Goal: Share content

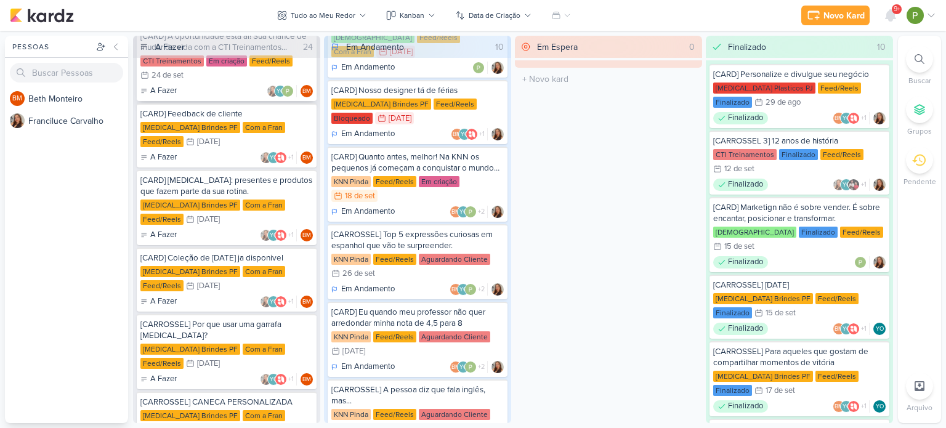
scroll to position [185, 0]
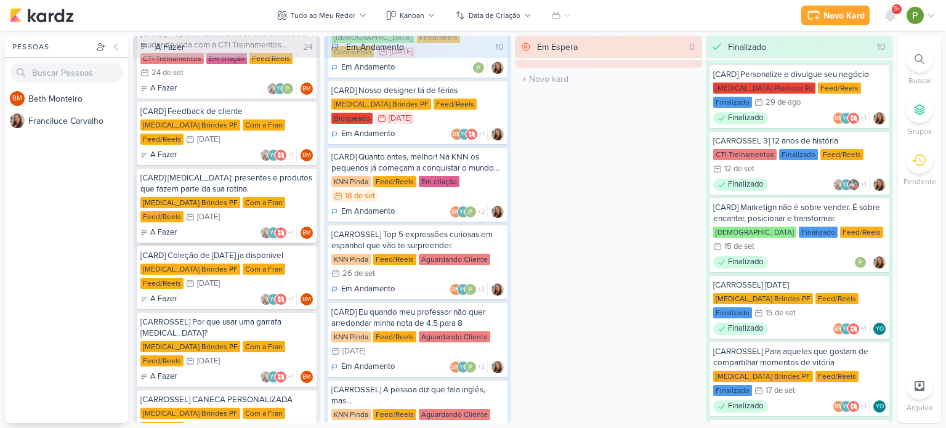
click at [243, 201] on div "Com a Fran" at bounding box center [264, 202] width 43 height 11
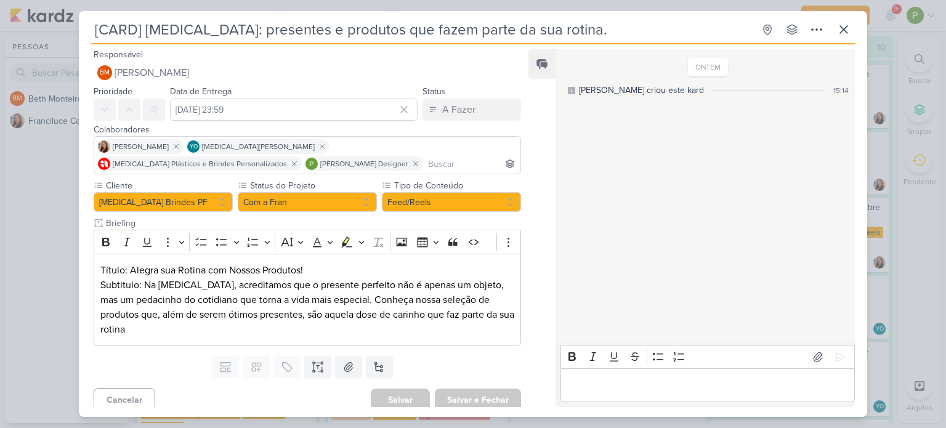
click at [27, 201] on div "[CARD] [MEDICAL_DATA]: presentes e produtos que fazem parte da sua rotina. Cria…" at bounding box center [473, 214] width 946 height 428
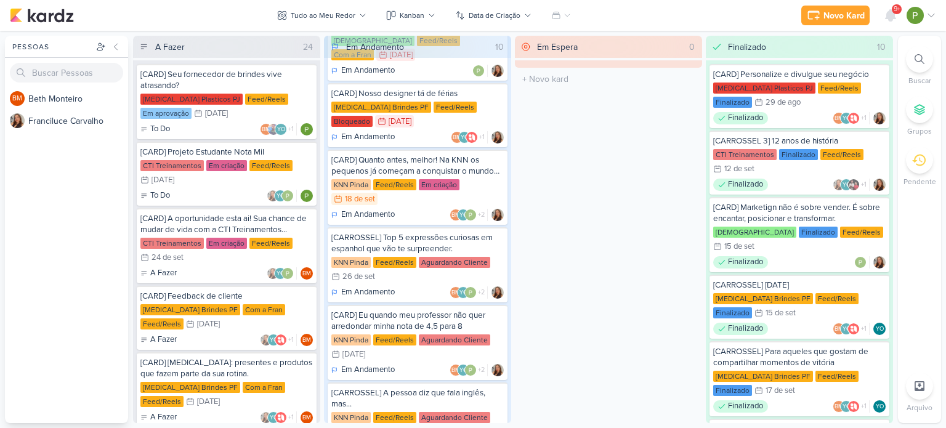
scroll to position [22, 0]
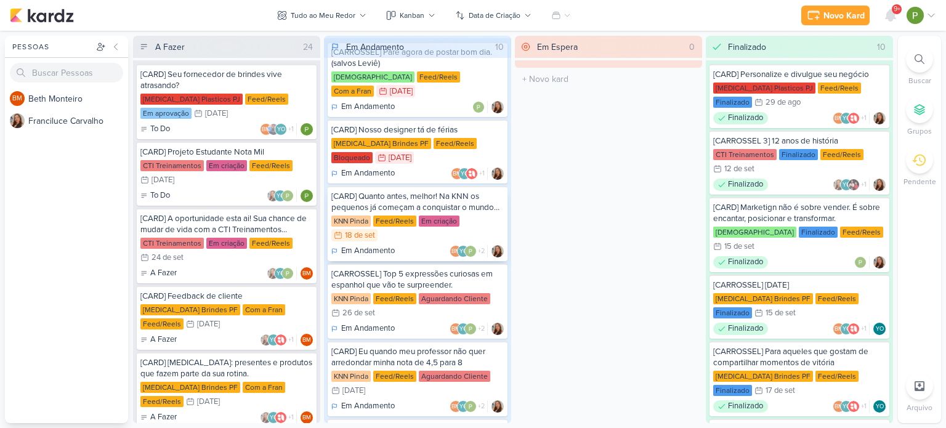
click at [429, 191] on div "[CARD] Quanto antes, melhor! Na KNN os pequenos já começam a conquistar o mundo…" at bounding box center [417, 202] width 173 height 22
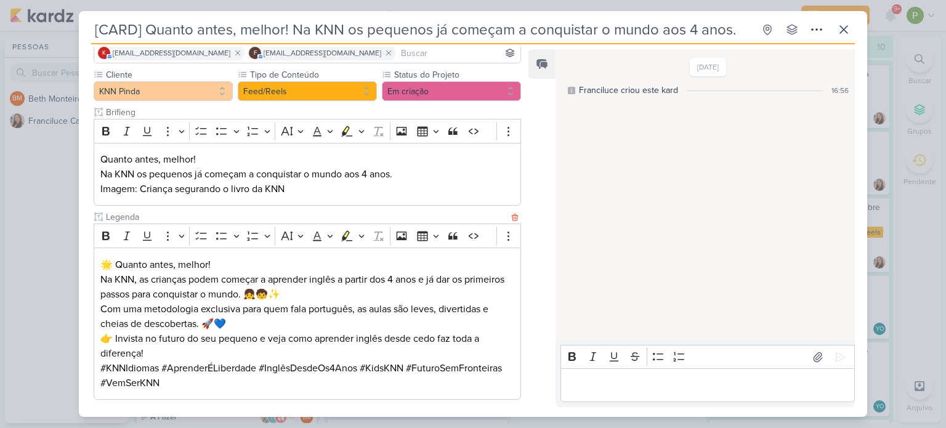
scroll to position [108, 0]
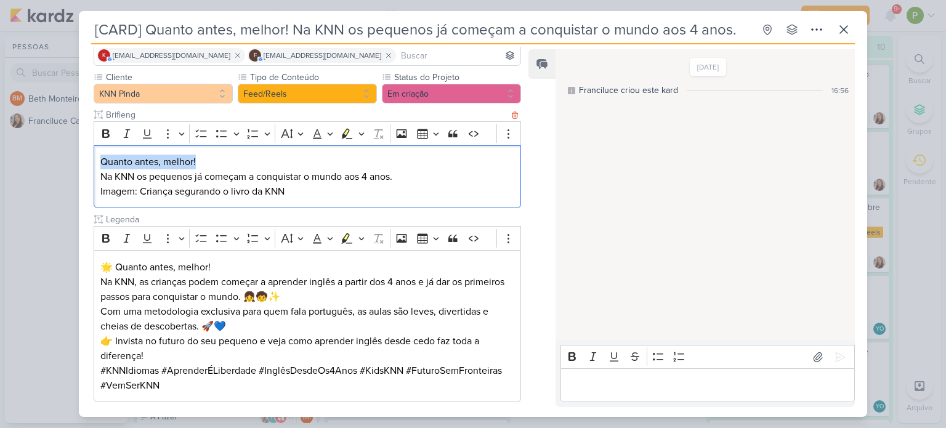
drag, startPoint x: 100, startPoint y: 160, endPoint x: 195, endPoint y: 154, distance: 95.7
click at [195, 155] on p "Quanto antes, melhor!" at bounding box center [307, 162] width 414 height 15
copy p "Quanto antes, melhor!"
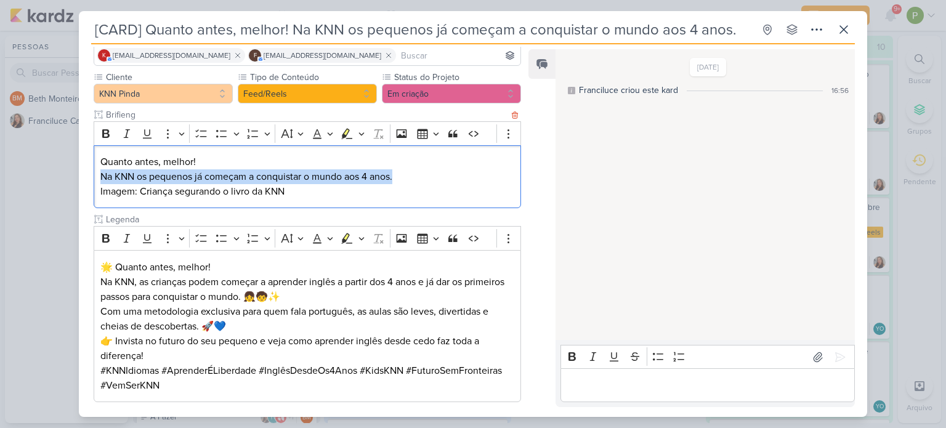
drag, startPoint x: 98, startPoint y: 173, endPoint x: 410, endPoint y: 172, distance: 312.4
click at [410, 172] on div "Quanto antes, melhor! Na KNN os pequenos já começam a conquistar o mundo aos 4 …" at bounding box center [308, 176] width 428 height 63
copy p "Na KNN os pequenos já começam a conquistar o mundo aos 4 anos."
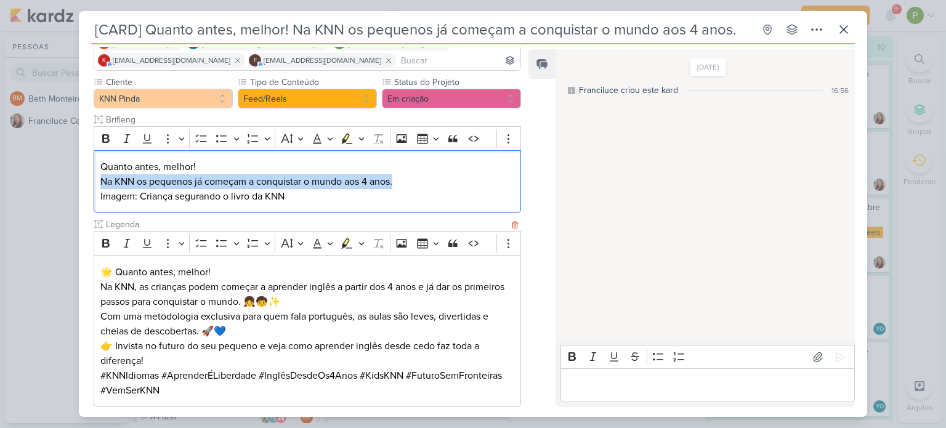
scroll to position [0, 0]
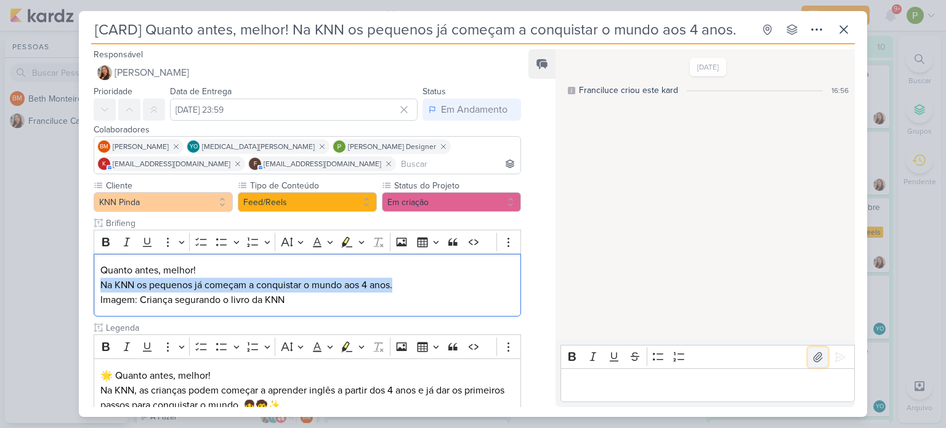
click at [815, 360] on icon at bounding box center [818, 356] width 9 height 9
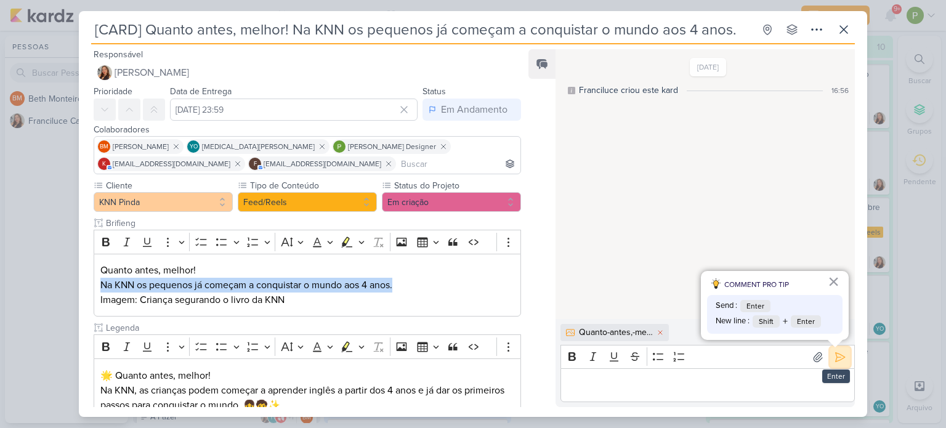
click at [836, 361] on icon at bounding box center [840, 356] width 9 height 9
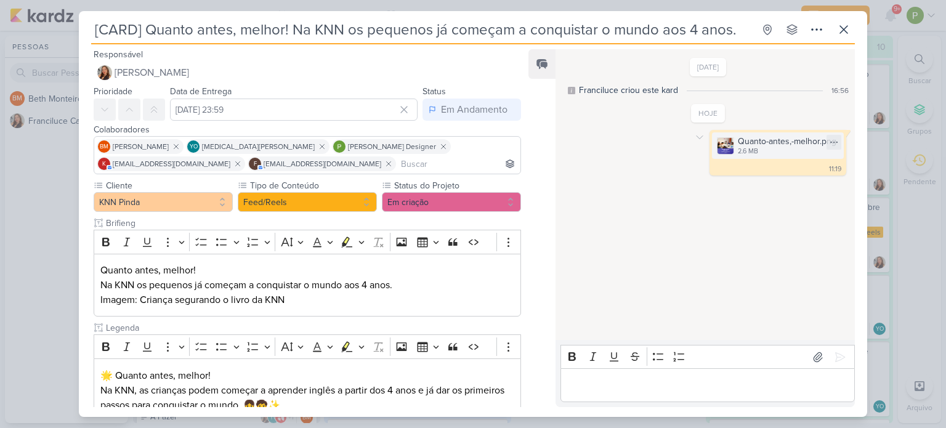
click at [781, 142] on div "Quanto-antes,-melhor.png" at bounding box center [787, 141] width 99 height 13
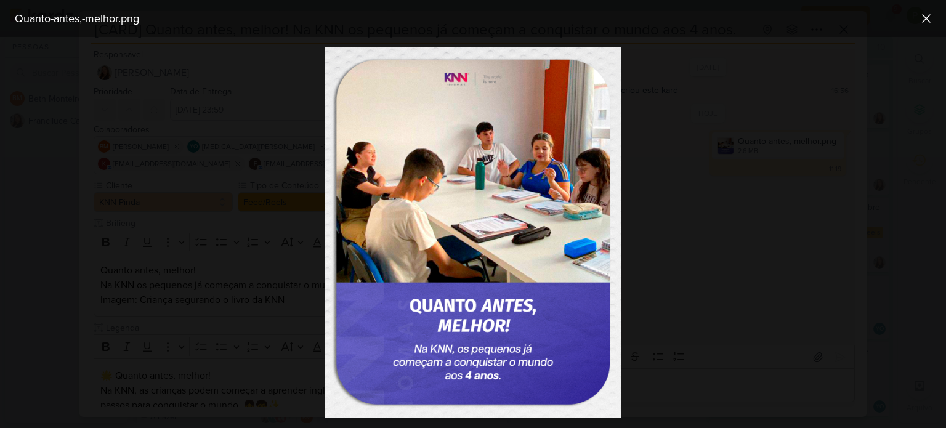
click at [781, 142] on div at bounding box center [473, 232] width 946 height 391
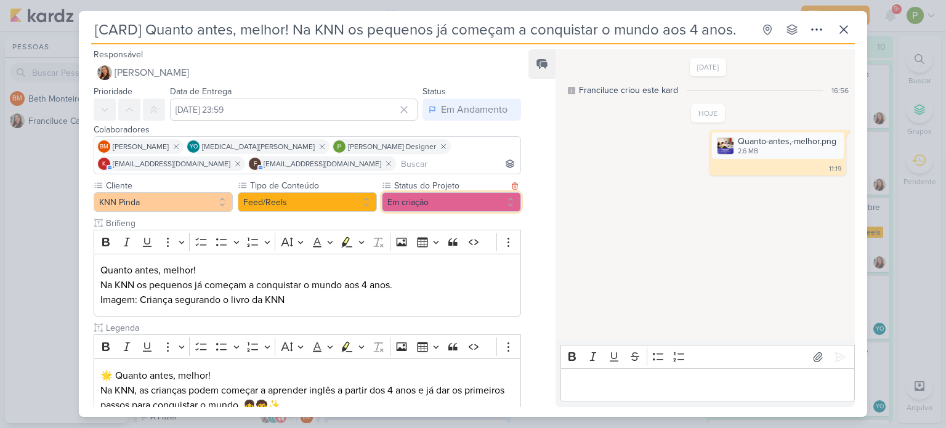
click at [408, 203] on button "Em criação" at bounding box center [451, 202] width 139 height 20
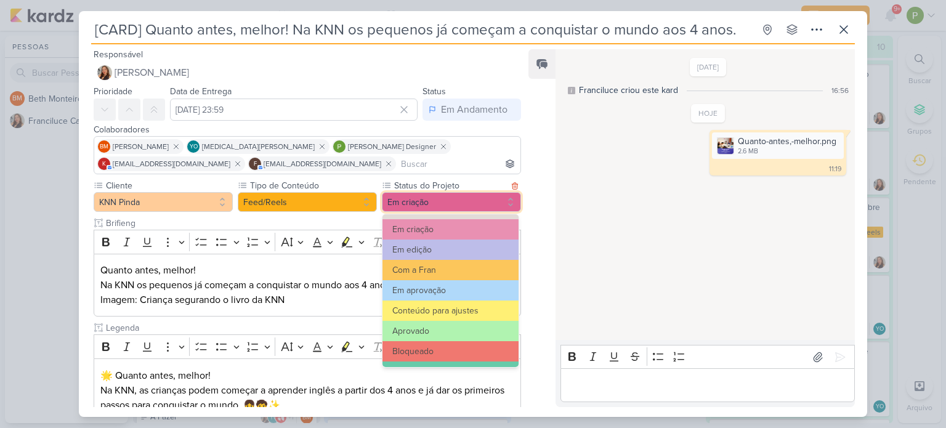
scroll to position [123, 0]
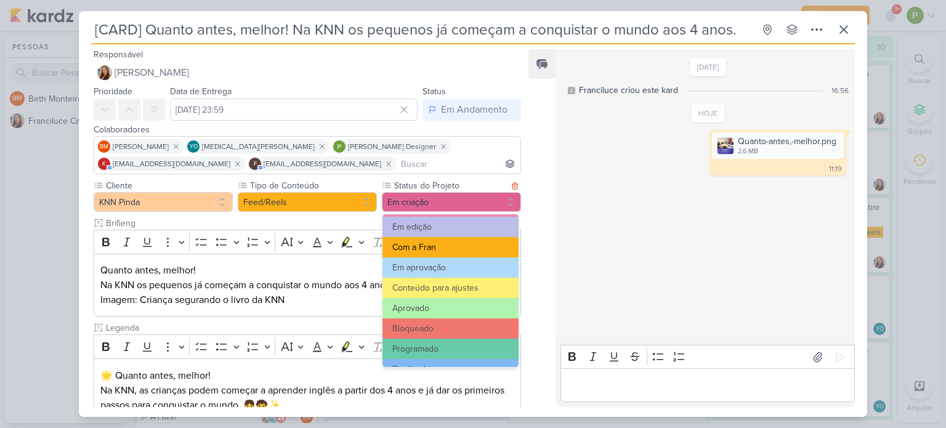
click at [428, 243] on button "Com a Fran" at bounding box center [451, 247] width 136 height 20
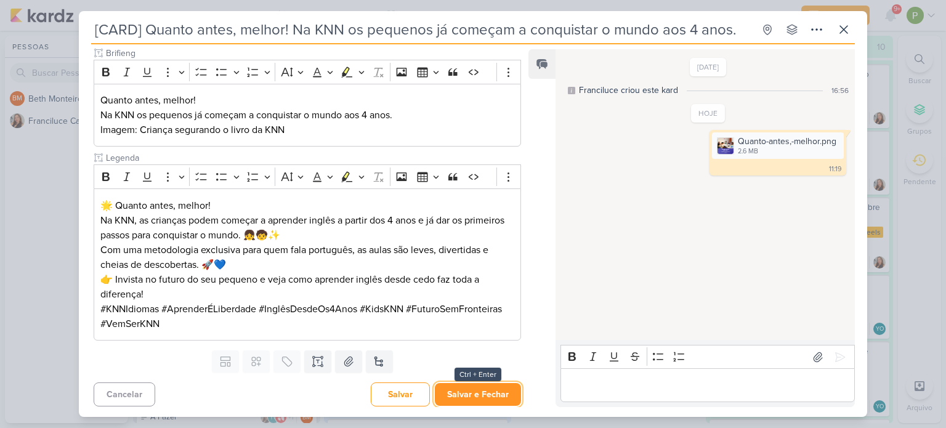
click at [499, 398] on button "Salvar e Fechar" at bounding box center [478, 394] width 86 height 23
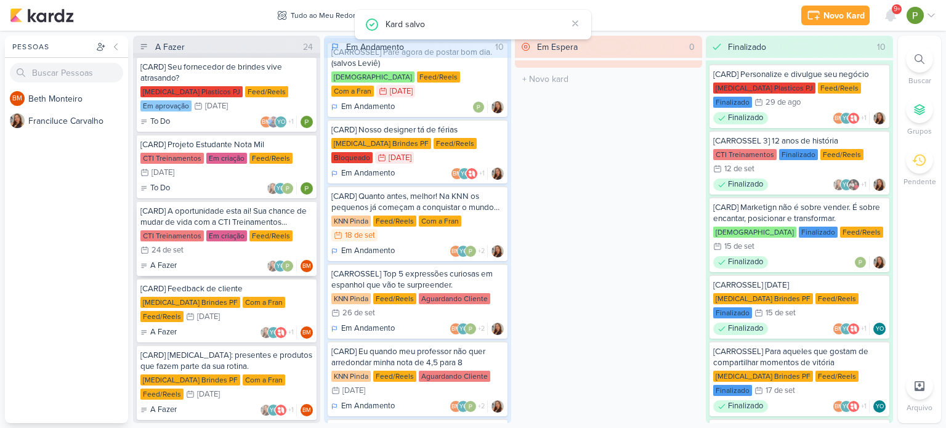
scroll to position [0, 0]
